Goal: Find specific page/section

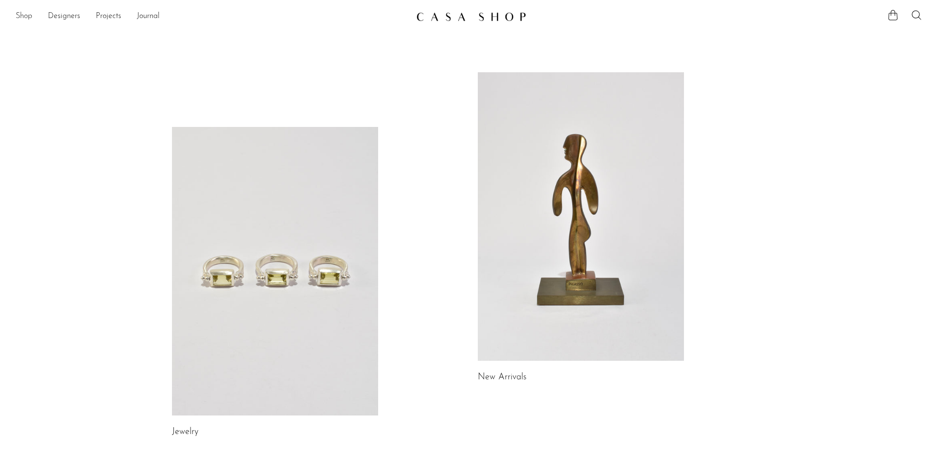
click at [23, 17] on link "Shop" at bounding box center [24, 16] width 17 height 13
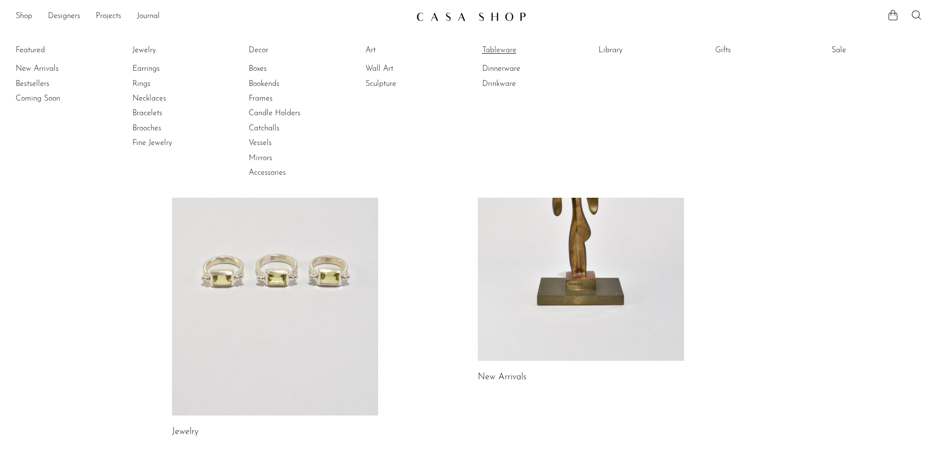
click at [503, 51] on link "Tableware" at bounding box center [518, 50] width 73 height 11
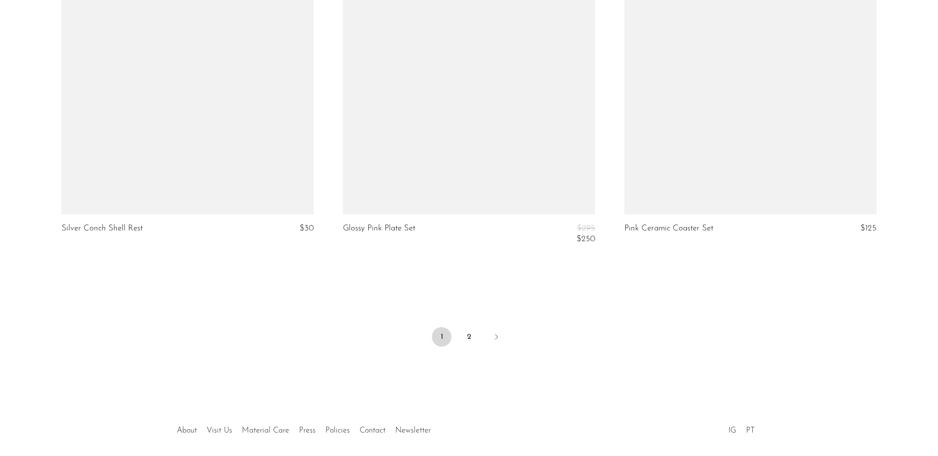
scroll to position [4625, 0]
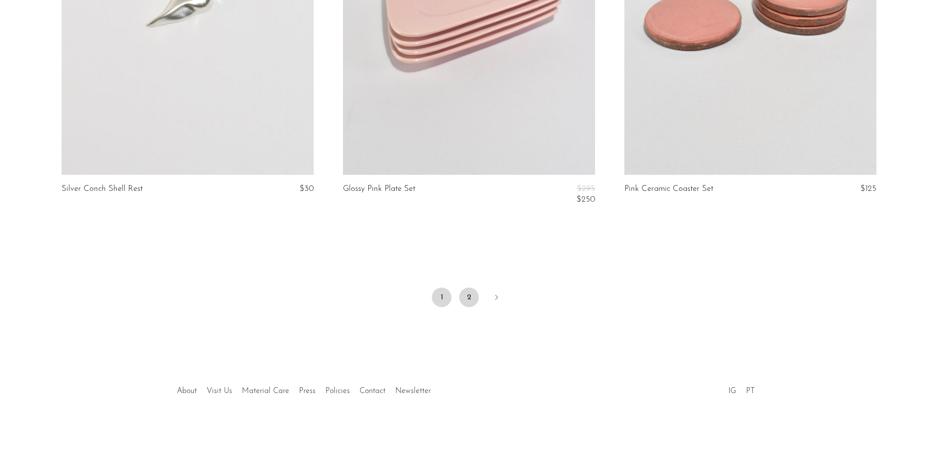
click at [467, 301] on link "2" at bounding box center [469, 298] width 20 height 20
